Goal: Find specific page/section: Find specific page/section

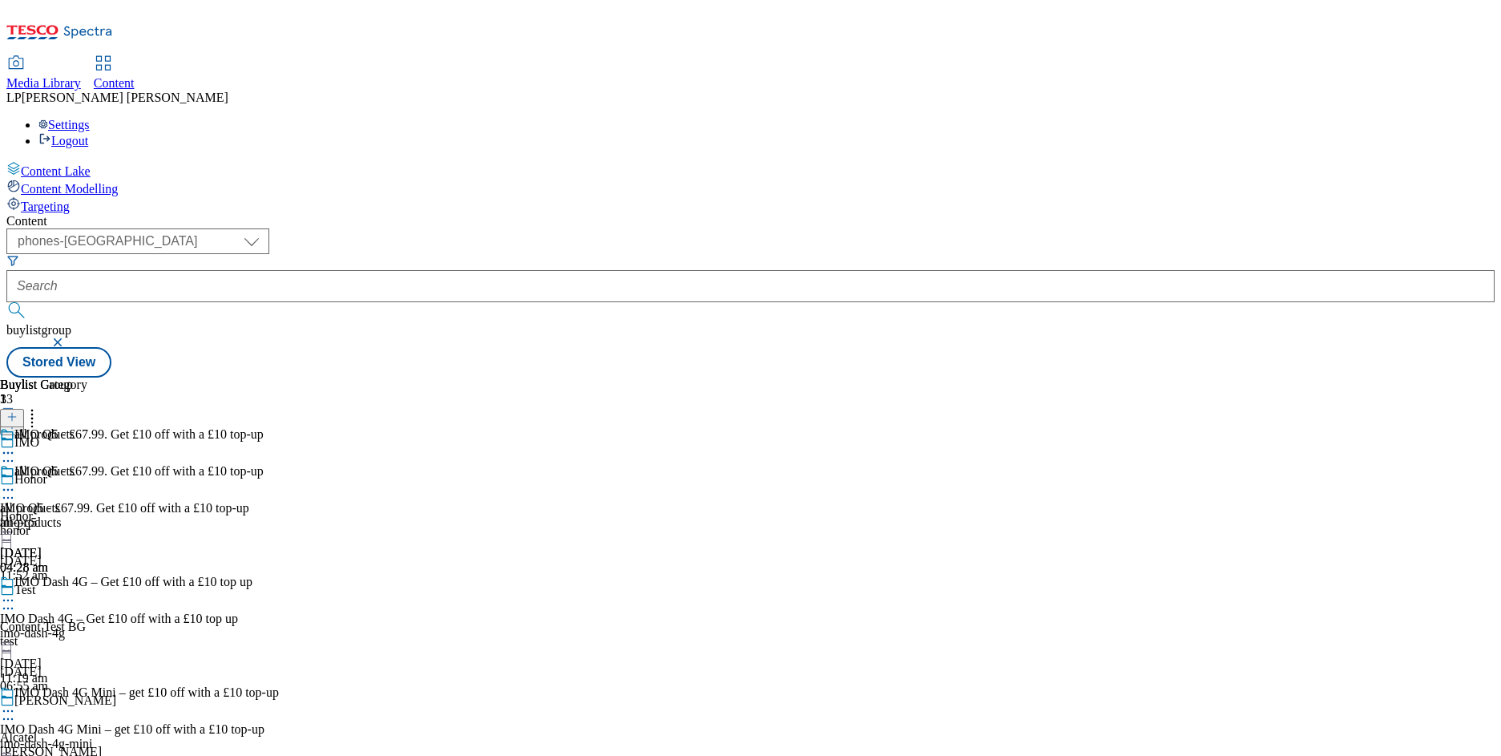
select select "phones-[GEOGRAPHIC_DATA]"
click at [81, 76] on span "Media Library" at bounding box center [43, 83] width 75 height 14
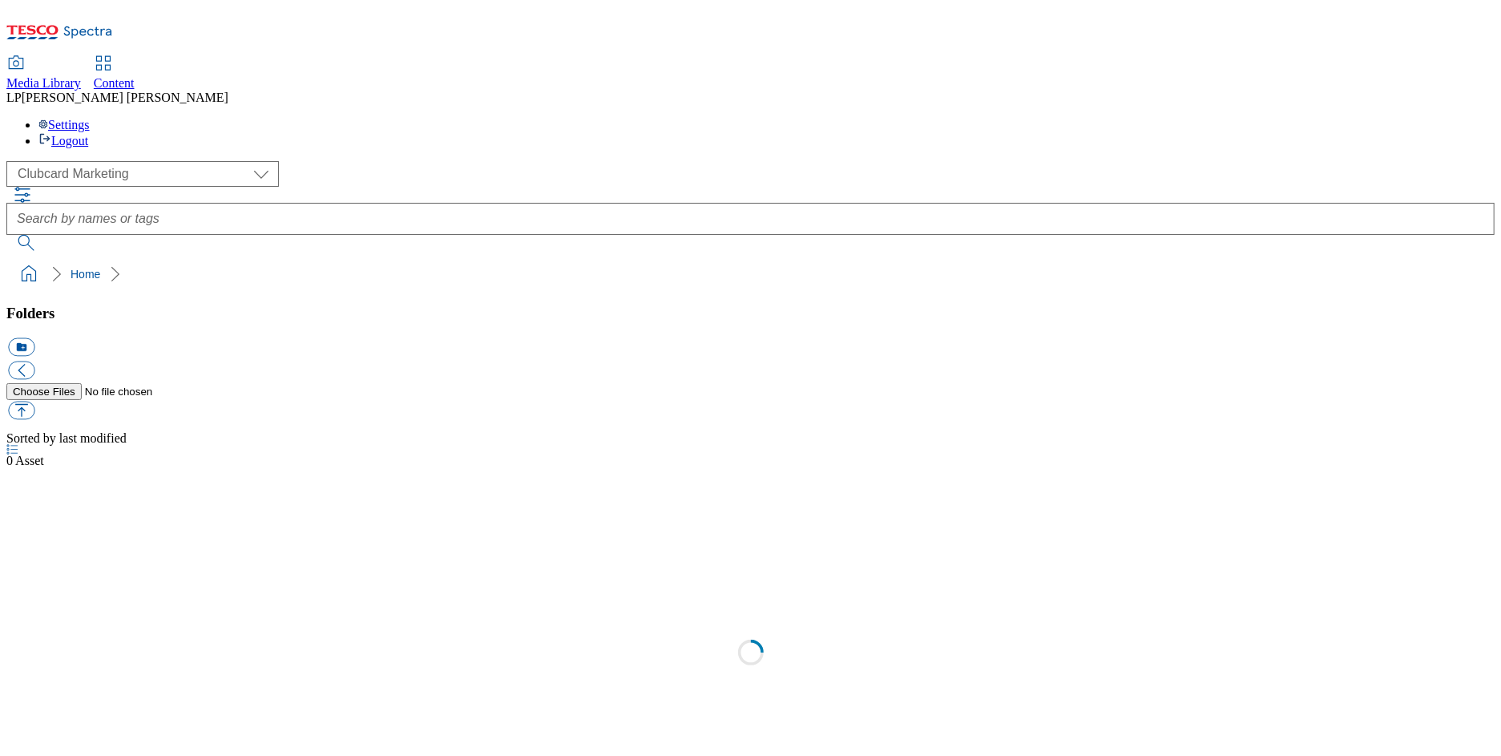
scroll to position [1, 0]
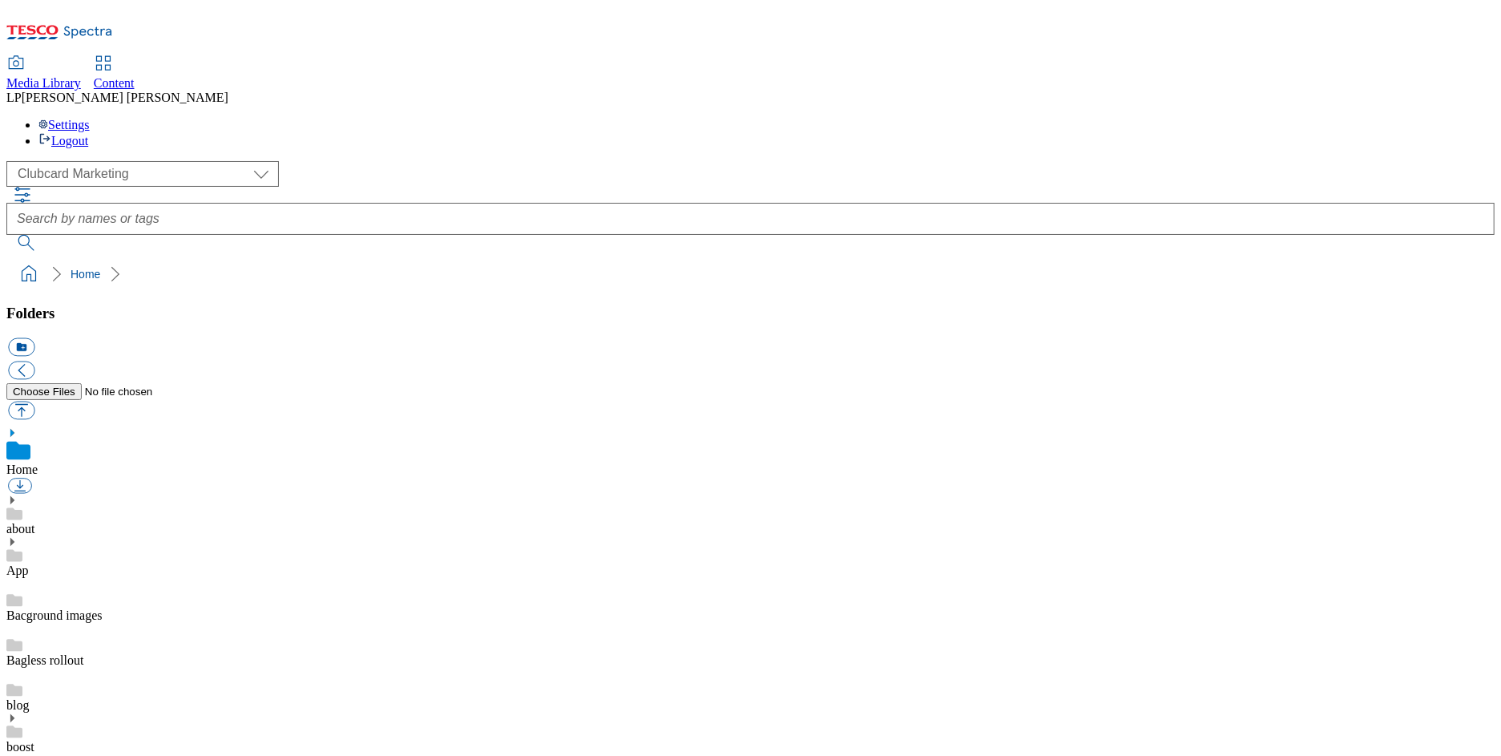
click at [135, 76] on span "Content" at bounding box center [114, 83] width 41 height 14
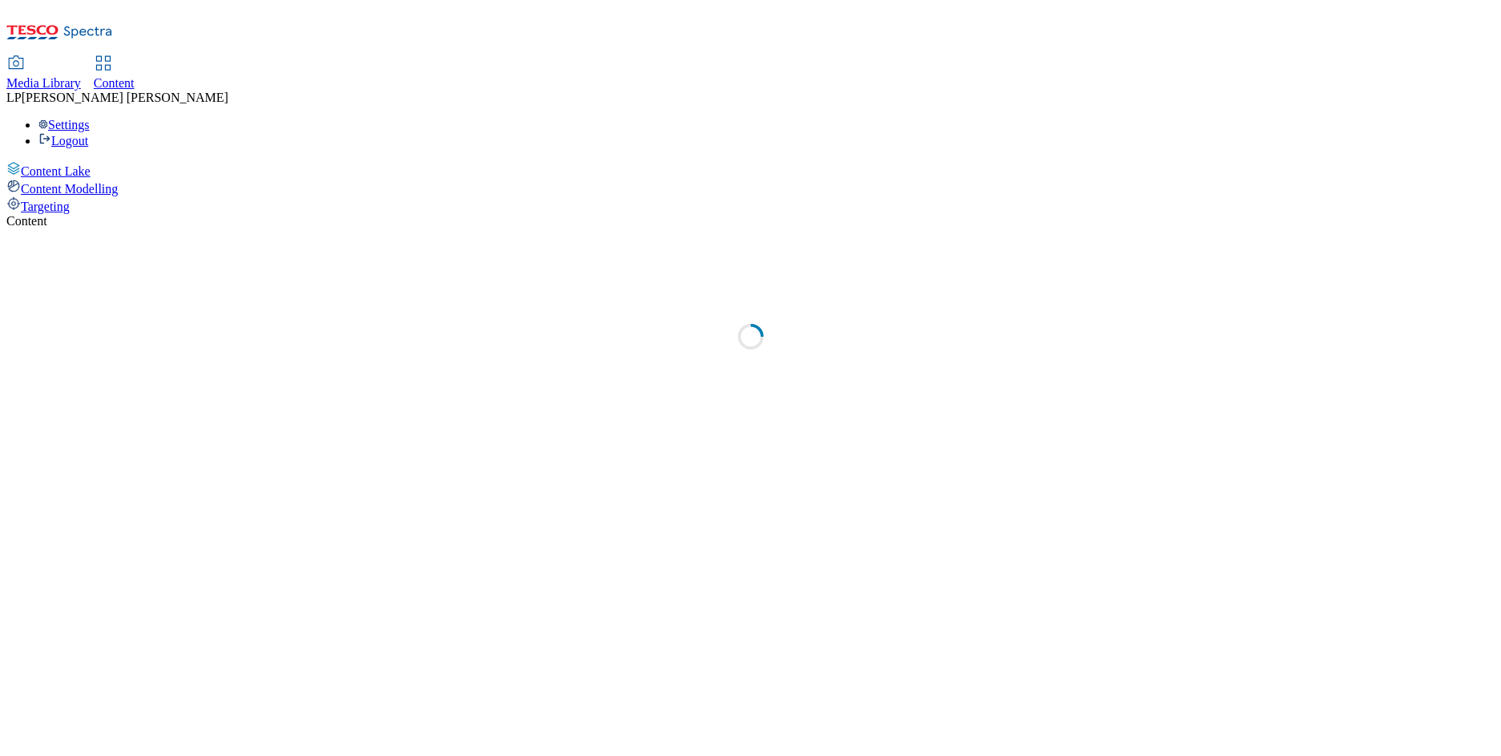
select select "phones-[GEOGRAPHIC_DATA]"
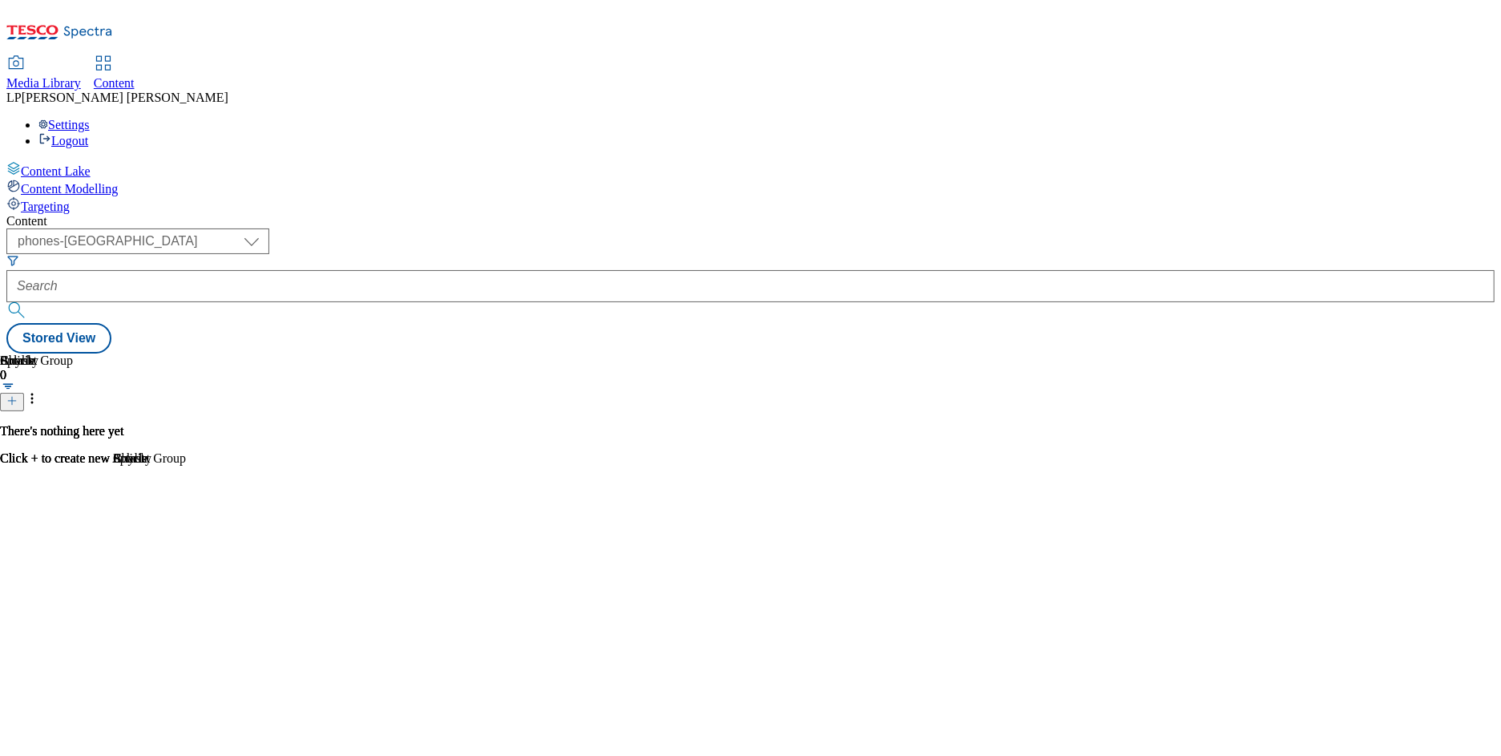
click at [81, 76] on span "Media Library" at bounding box center [43, 83] width 75 height 14
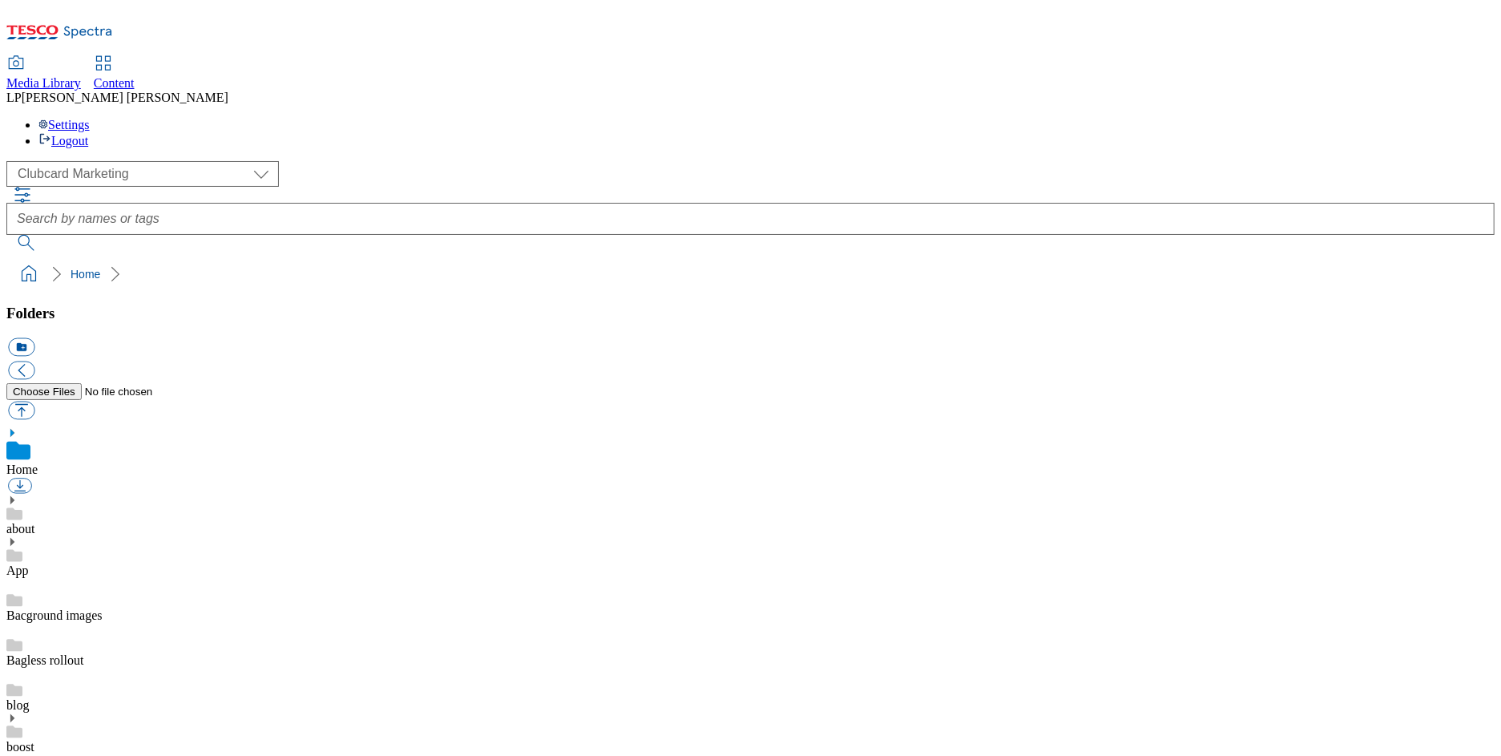
scroll to position [2, 0]
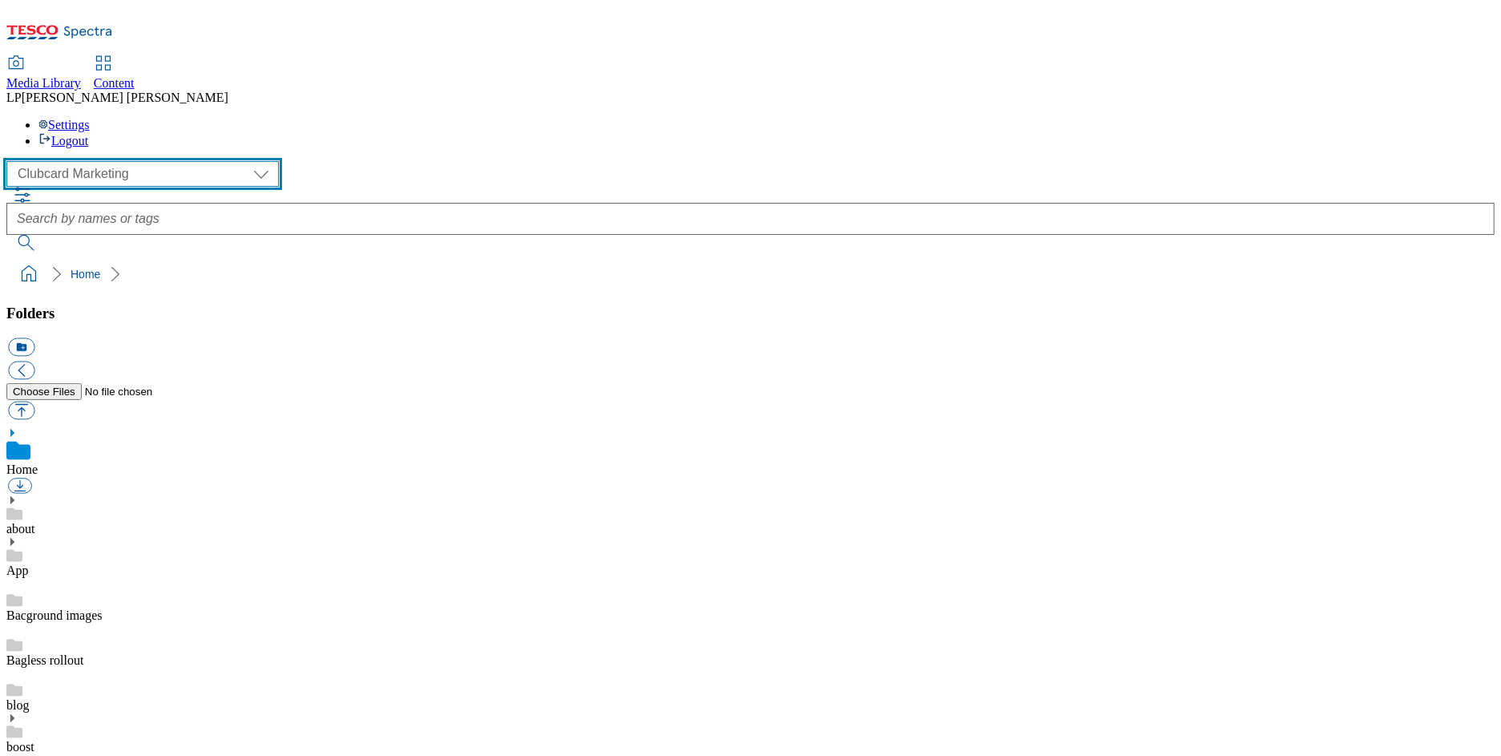
click at [111, 161] on select "Clubcard Marketing Demo Dotcom UK Emails GHS Marketing UK GHS Product UK GHS RO…" at bounding box center [142, 174] width 272 height 26
select select "flare-ghs-roi"
click at [10, 161] on select "Clubcard Marketing Demo Dotcom UK Emails GHS Marketing UK GHS Product UK GHS RO…" at bounding box center [142, 174] width 272 height 26
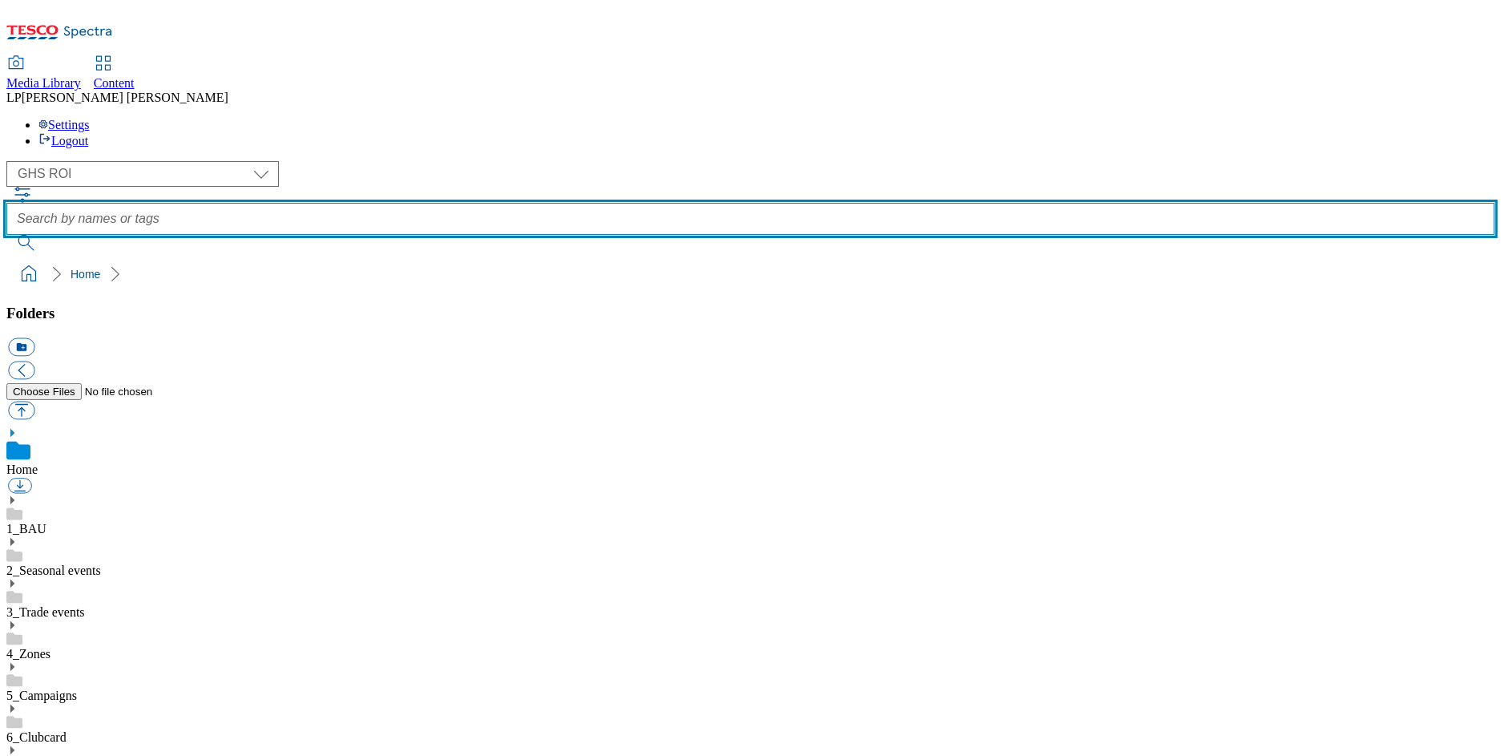
click at [613, 203] on input "text" at bounding box center [750, 219] width 1488 height 32
type input "whoosh"
click at [6, 235] on button "submit" at bounding box center [27, 243] width 42 height 16
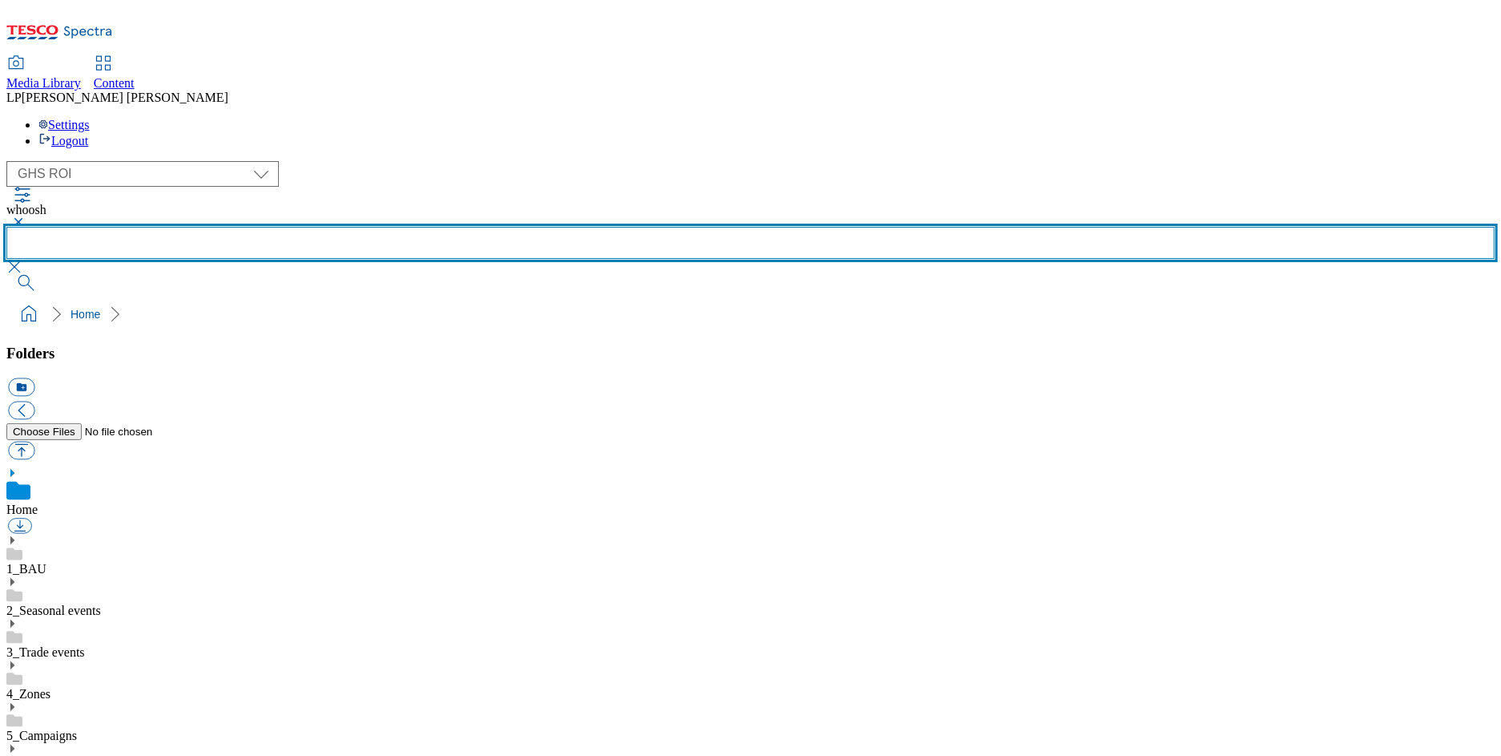
scroll to position [461, 0]
